Goal: Navigation & Orientation: Find specific page/section

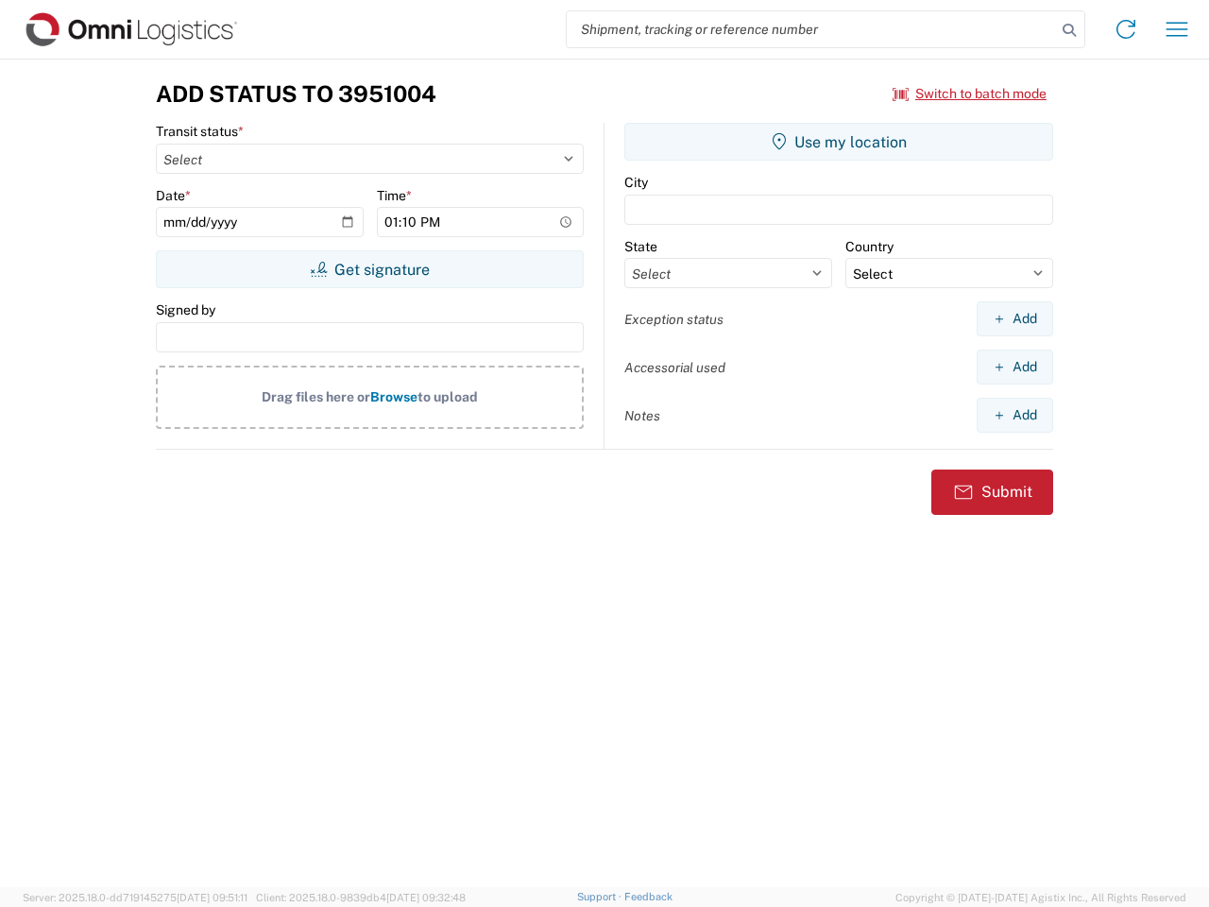
click at [811, 29] on input "search" at bounding box center [811, 29] width 489 height 36
click at [1069, 30] on icon at bounding box center [1069, 30] width 26 height 26
click at [1126, 29] on icon at bounding box center [1126, 29] width 30 height 30
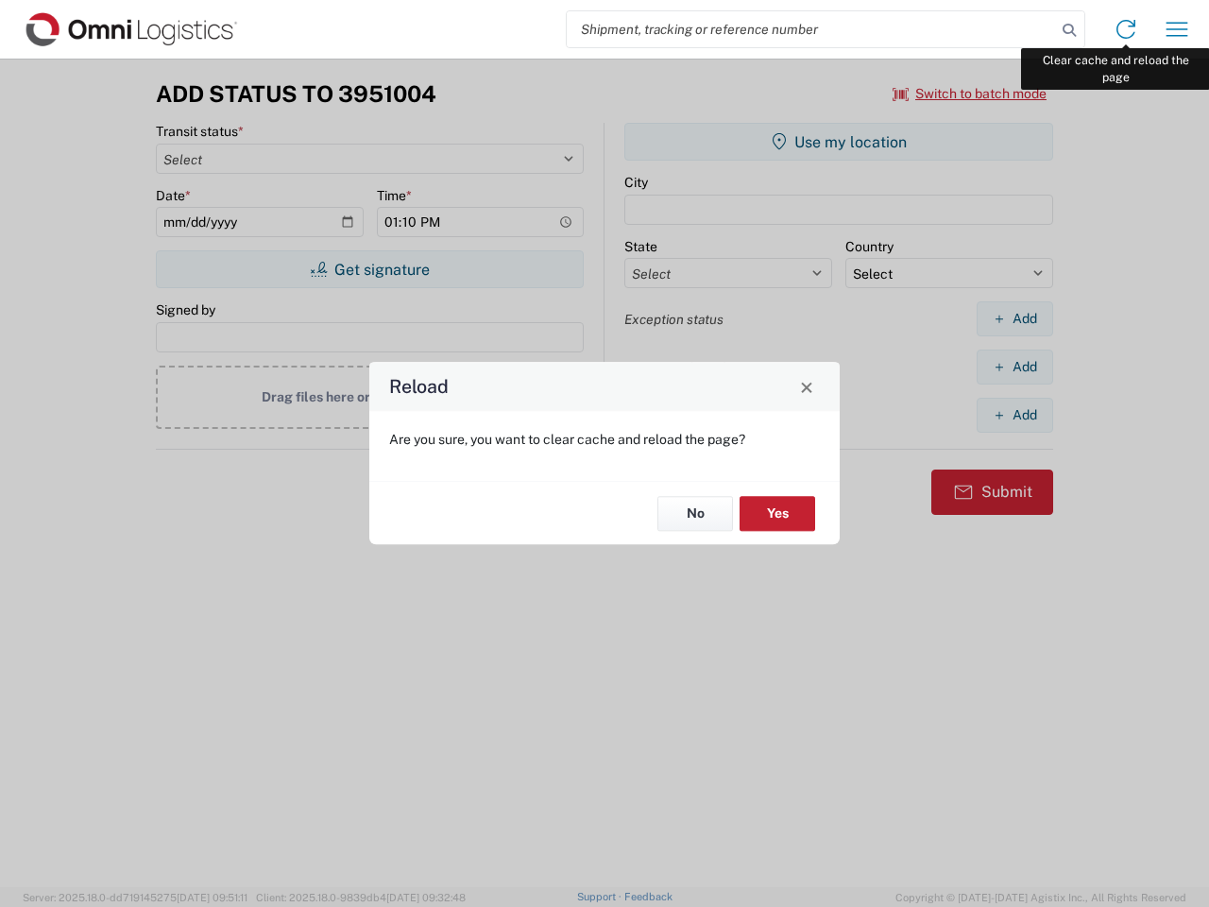
click at [1177, 29] on div "Reload Are you sure, you want to clear cache and reload the page? No Yes" at bounding box center [604, 453] width 1209 height 907
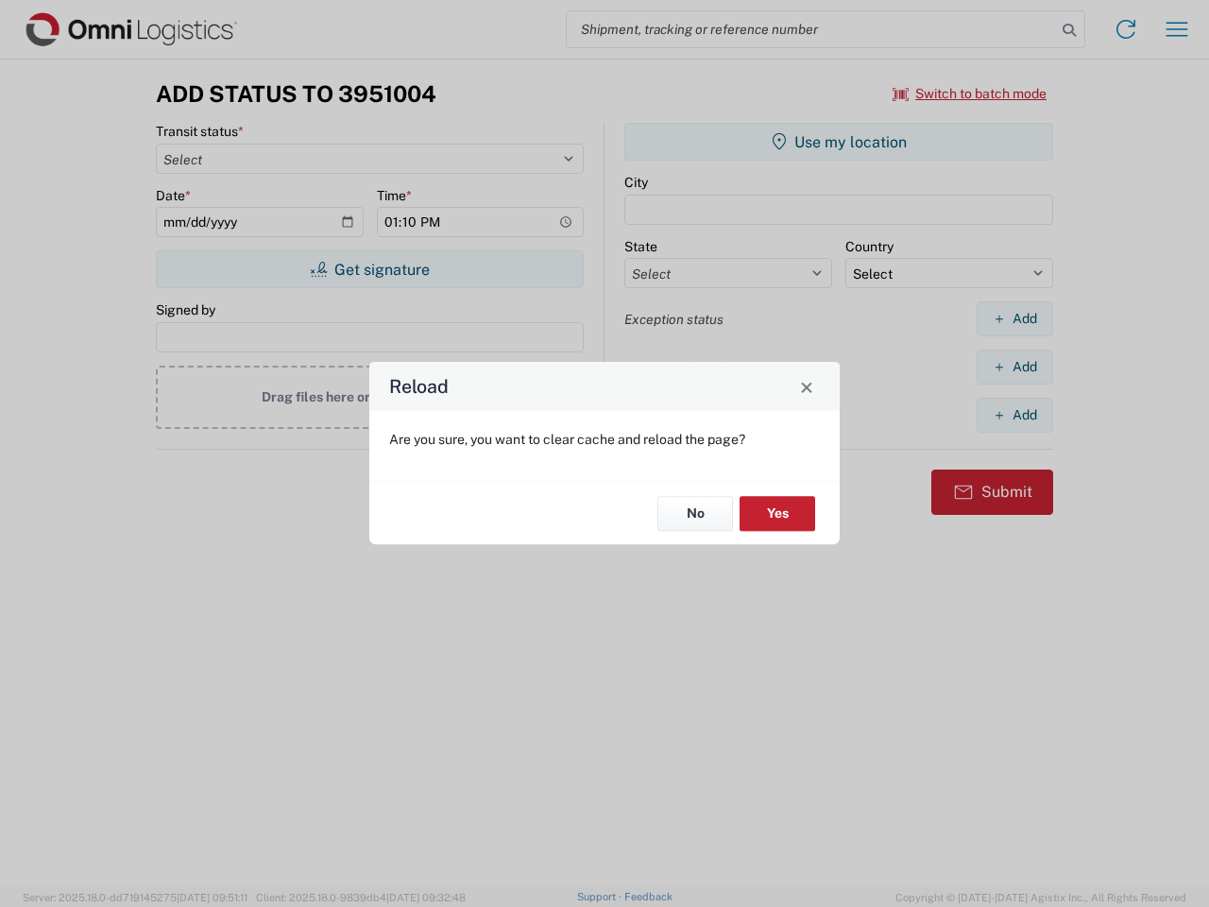
click at [970, 93] on div "Reload Are you sure, you want to clear cache and reload the page? No Yes" at bounding box center [604, 453] width 1209 height 907
click at [369, 269] on div "Reload Are you sure, you want to clear cache and reload the page? No Yes" at bounding box center [604, 453] width 1209 height 907
click at [839, 142] on div "Reload Are you sure, you want to clear cache and reload the page? No Yes" at bounding box center [604, 453] width 1209 height 907
click at [1014, 318] on div "Reload Are you sure, you want to clear cache and reload the page? No Yes" at bounding box center [604, 453] width 1209 height 907
click at [1014, 366] on div "Reload Are you sure, you want to clear cache and reload the page? No Yes" at bounding box center [604, 453] width 1209 height 907
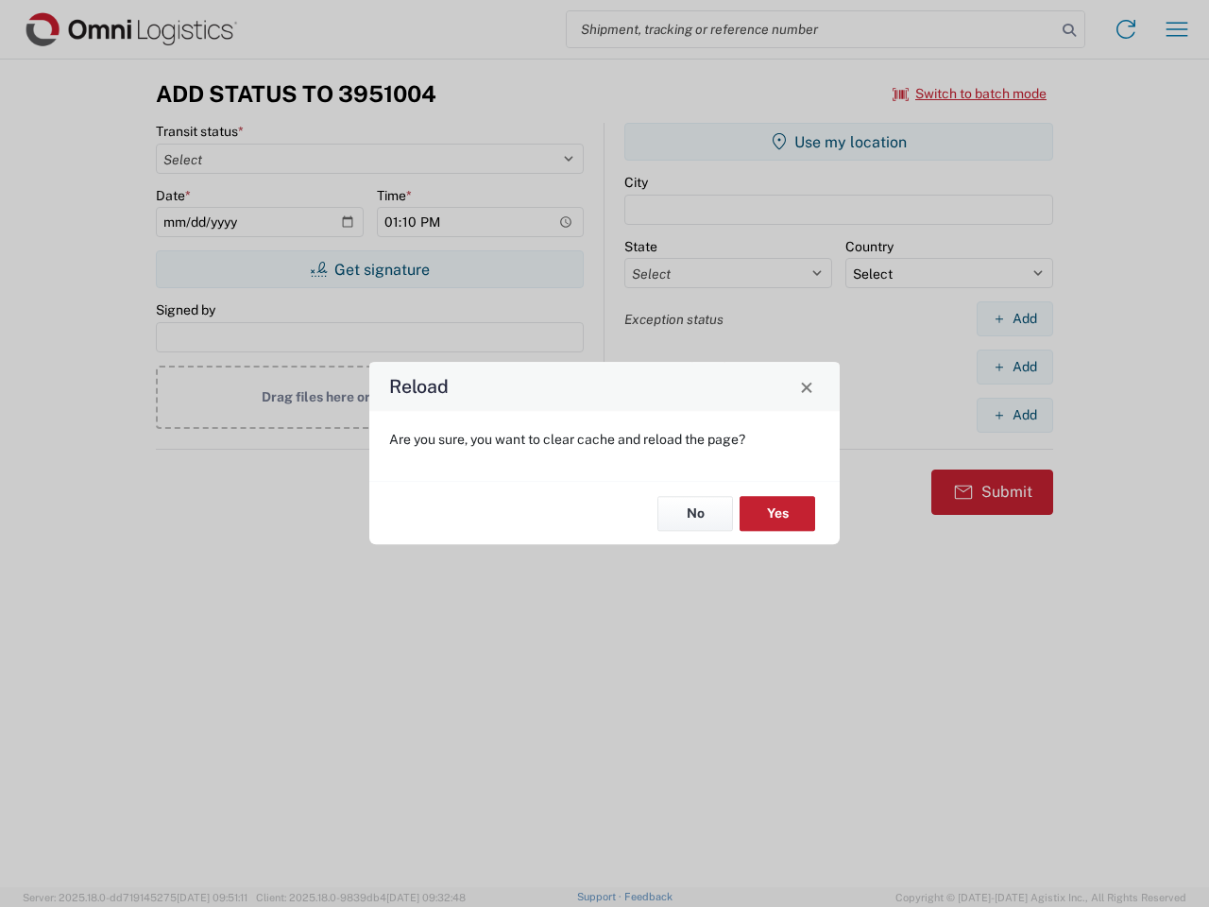
click at [1014, 415] on div "Reload Are you sure, you want to clear cache and reload the page? No Yes" at bounding box center [604, 453] width 1209 height 907
